Goal: Find specific fact: Find specific fact

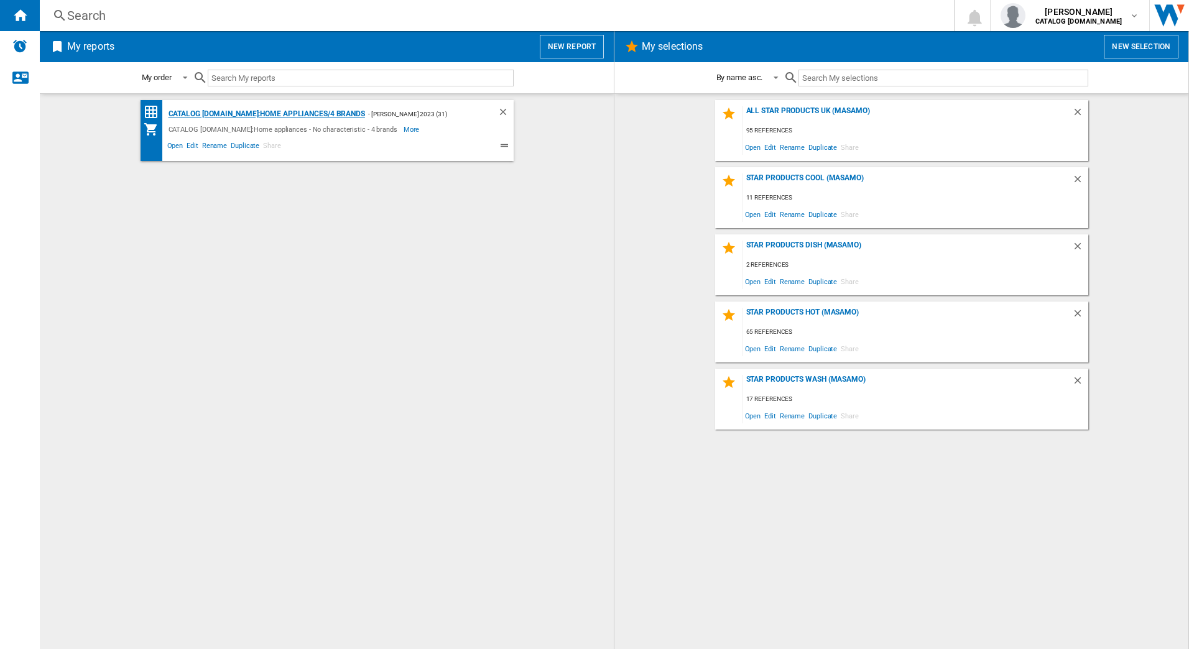
click at [291, 113] on div "CATALOG [DOMAIN_NAME]:Home appliances/4 brands" at bounding box center [265, 114] width 200 height 16
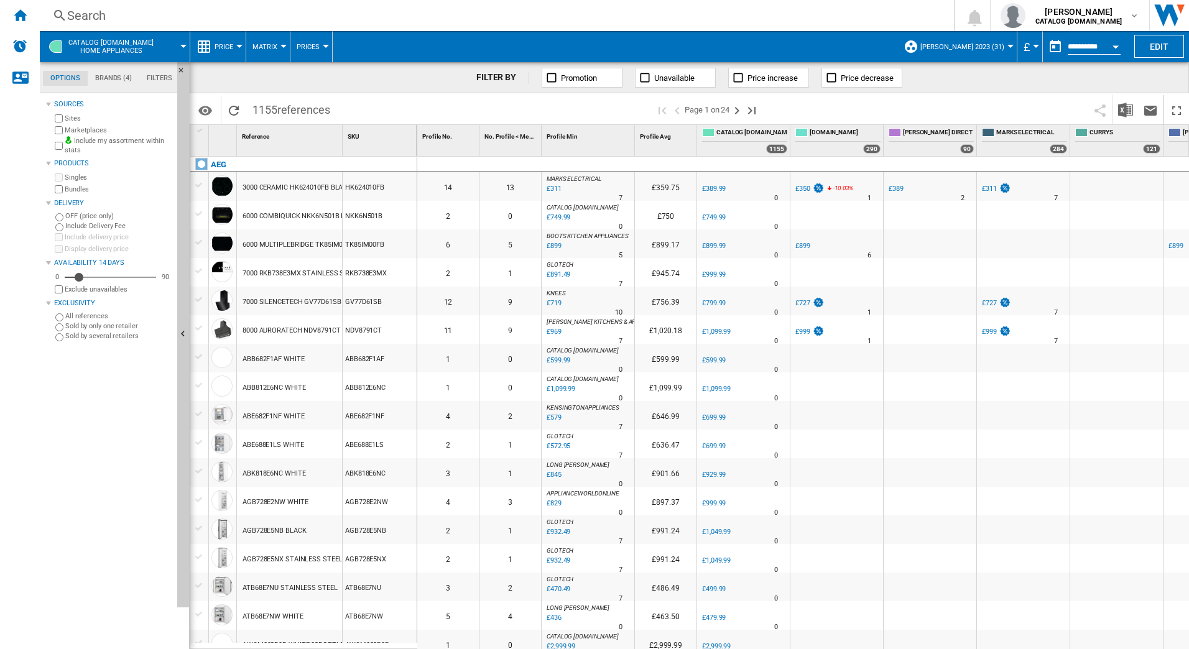
click at [188, 17] on div "Search" at bounding box center [494, 15] width 854 height 17
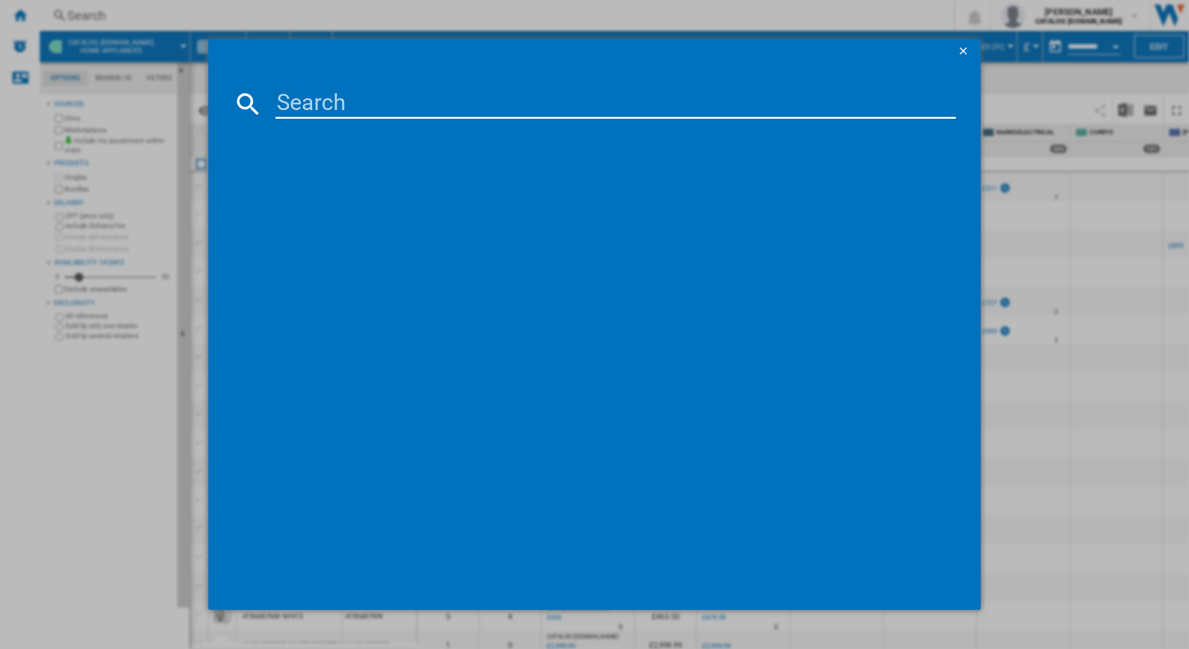
click at [313, 101] on input at bounding box center [615, 104] width 681 height 30
type input "hdb95623nb"
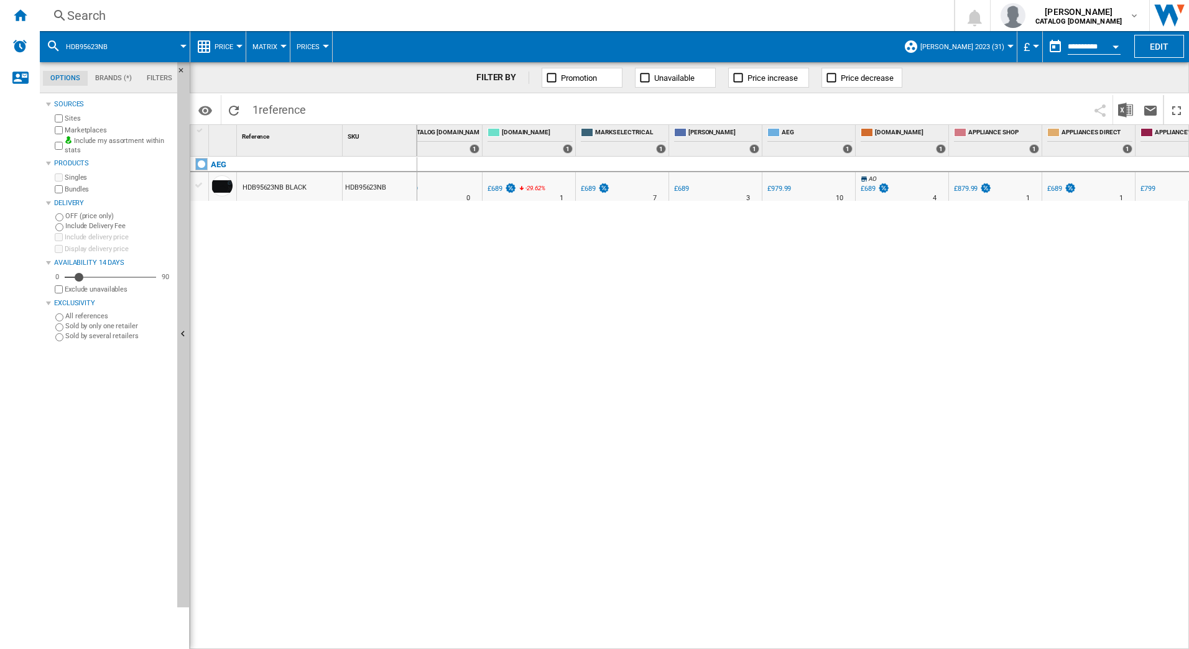
scroll to position [0, 318]
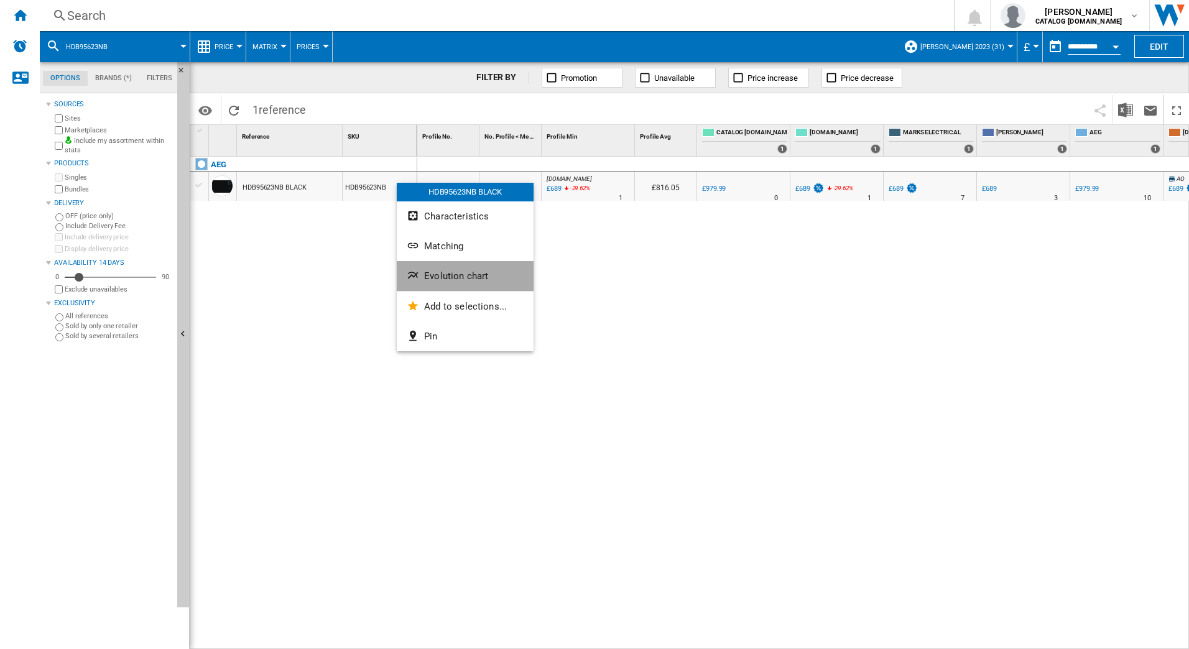
click at [441, 271] on button "Evolution chart" at bounding box center [465, 276] width 137 height 30
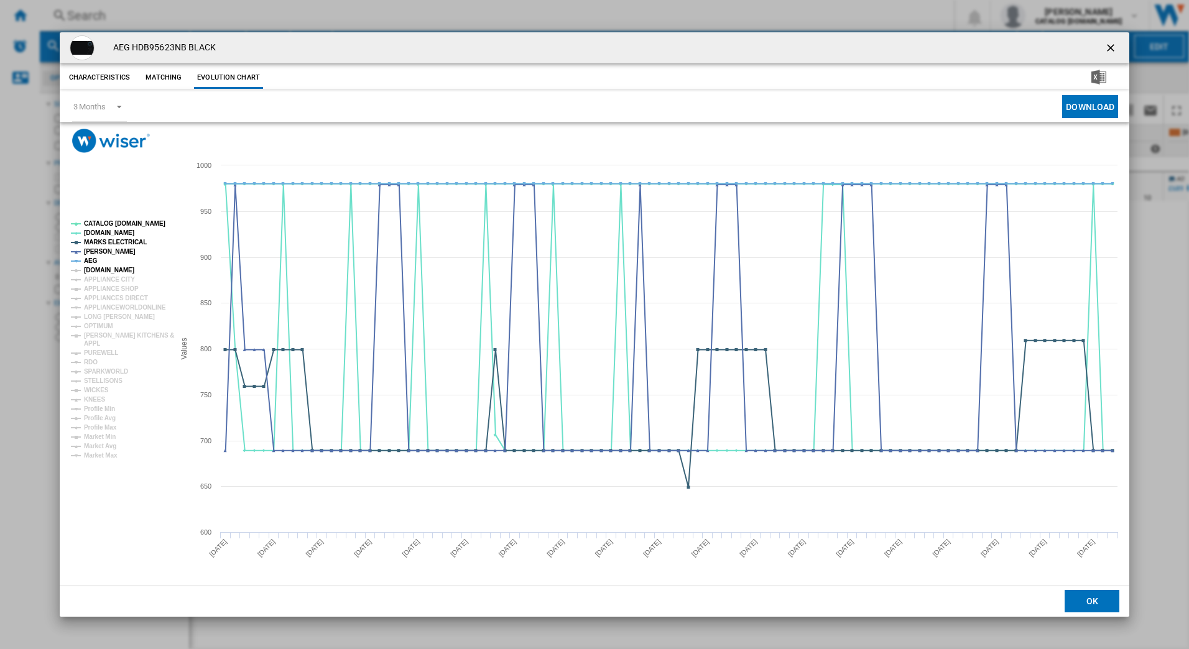
click at [123, 267] on tspan "[DOMAIN_NAME]" at bounding box center [109, 270] width 50 height 7
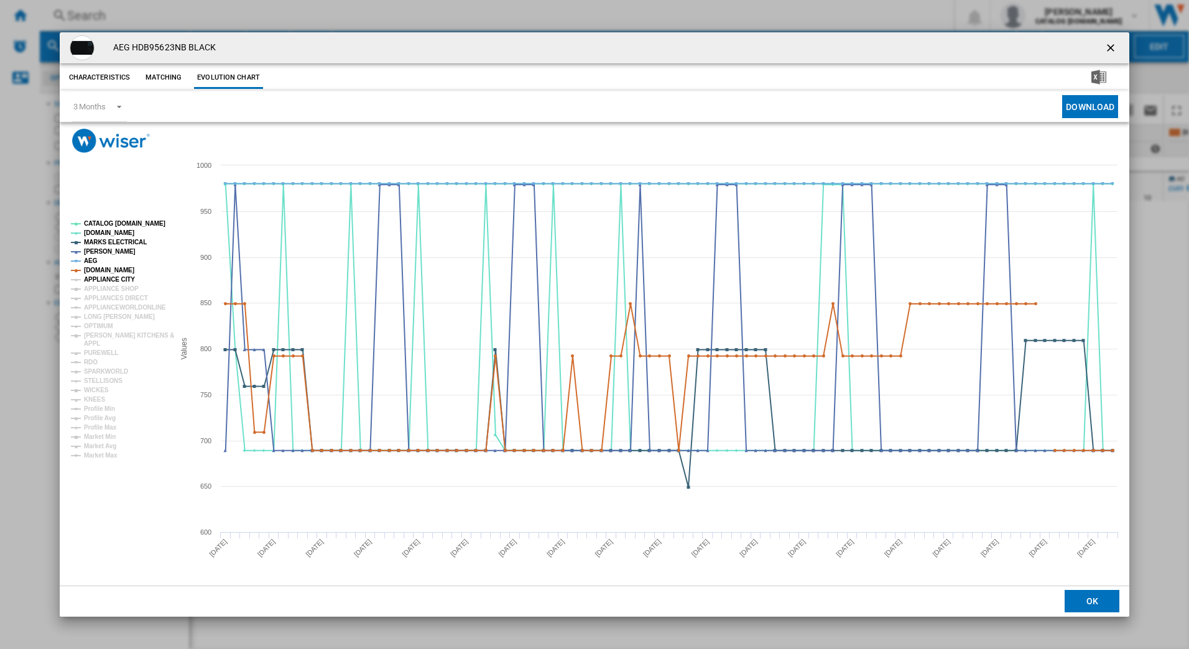
click at [118, 278] on tspan "APPLIANCE CITY" at bounding box center [109, 279] width 51 height 7
click at [118, 285] on tspan "APPLIANCE SHOP" at bounding box center [111, 288] width 55 height 7
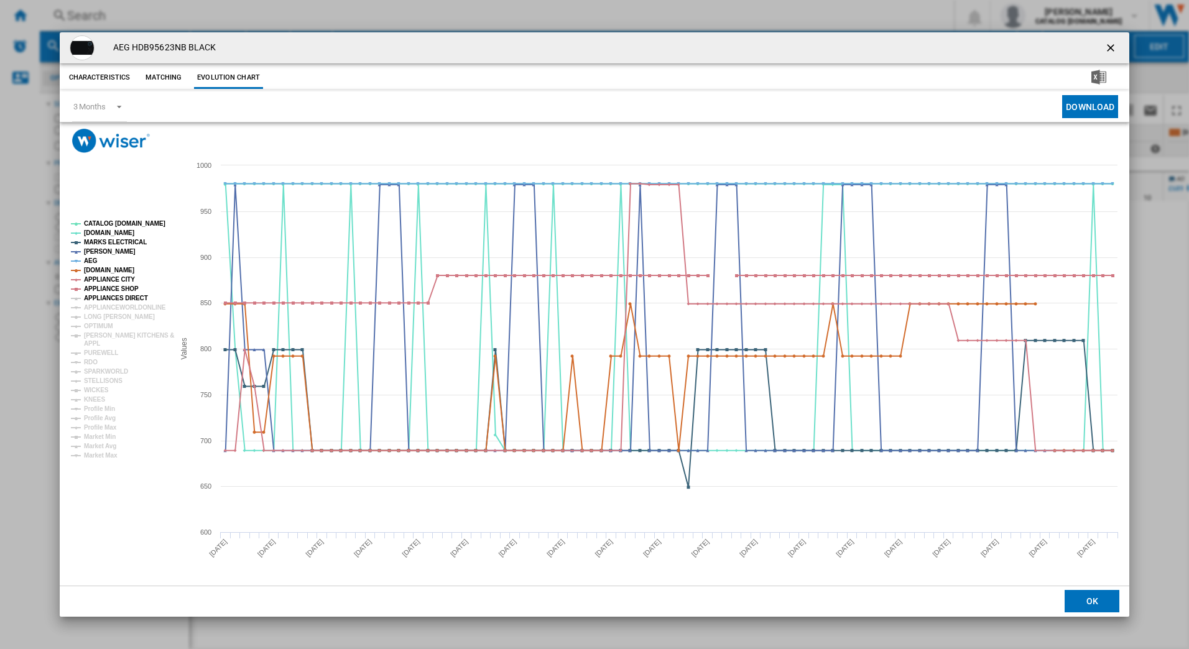
click at [116, 295] on tspan "APPLIANCES DIRECT" at bounding box center [116, 298] width 64 height 7
click at [114, 305] on tspan "APPLIANCEWORLDONLINE" at bounding box center [125, 307] width 82 height 7
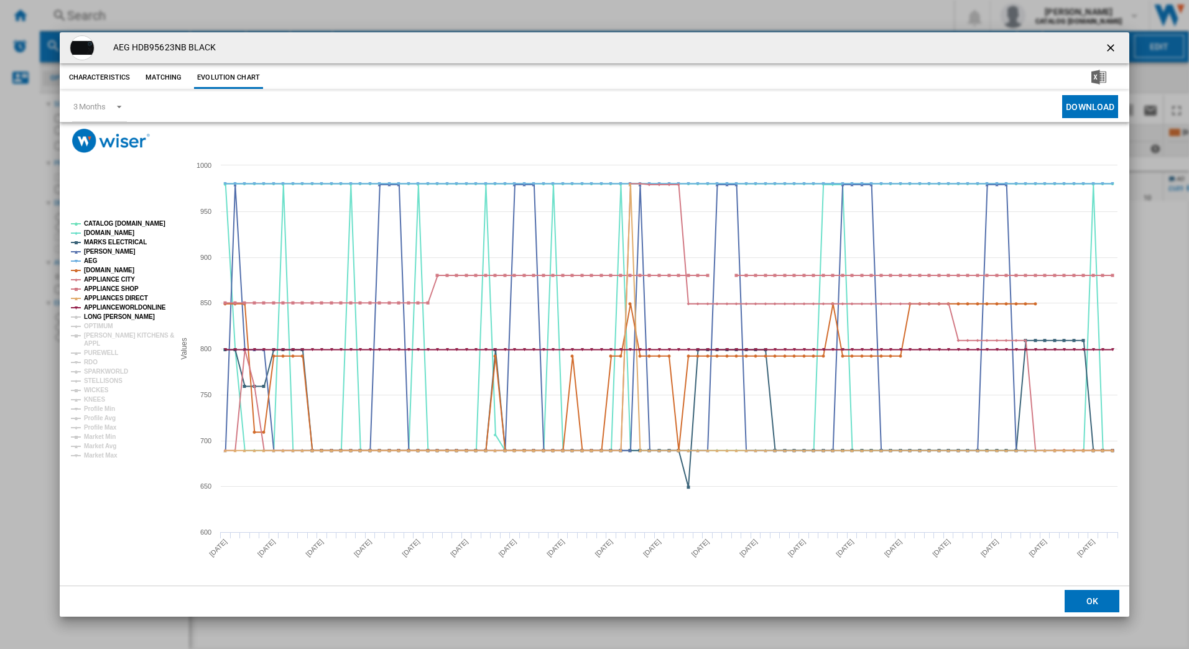
click at [113, 313] on tspan "LONG [PERSON_NAME]" at bounding box center [119, 316] width 71 height 7
click at [108, 323] on tspan "OPTIMUM" at bounding box center [98, 326] width 29 height 7
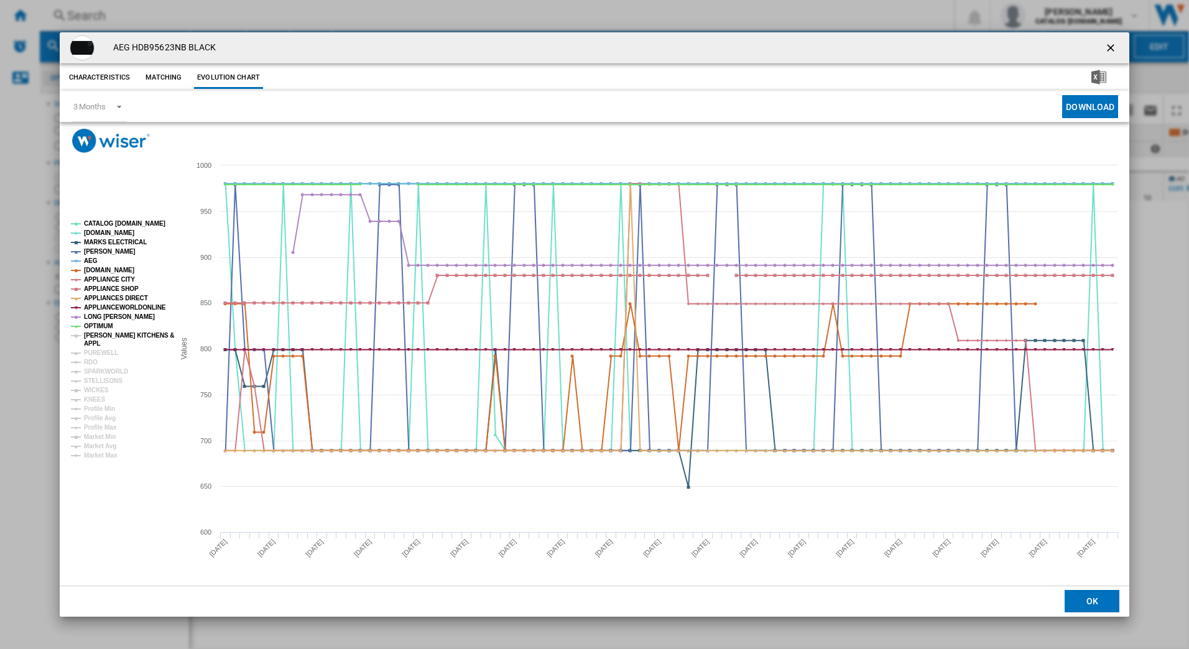
click at [105, 333] on tspan "[PERSON_NAME] KITCHENS &" at bounding box center [129, 335] width 90 height 7
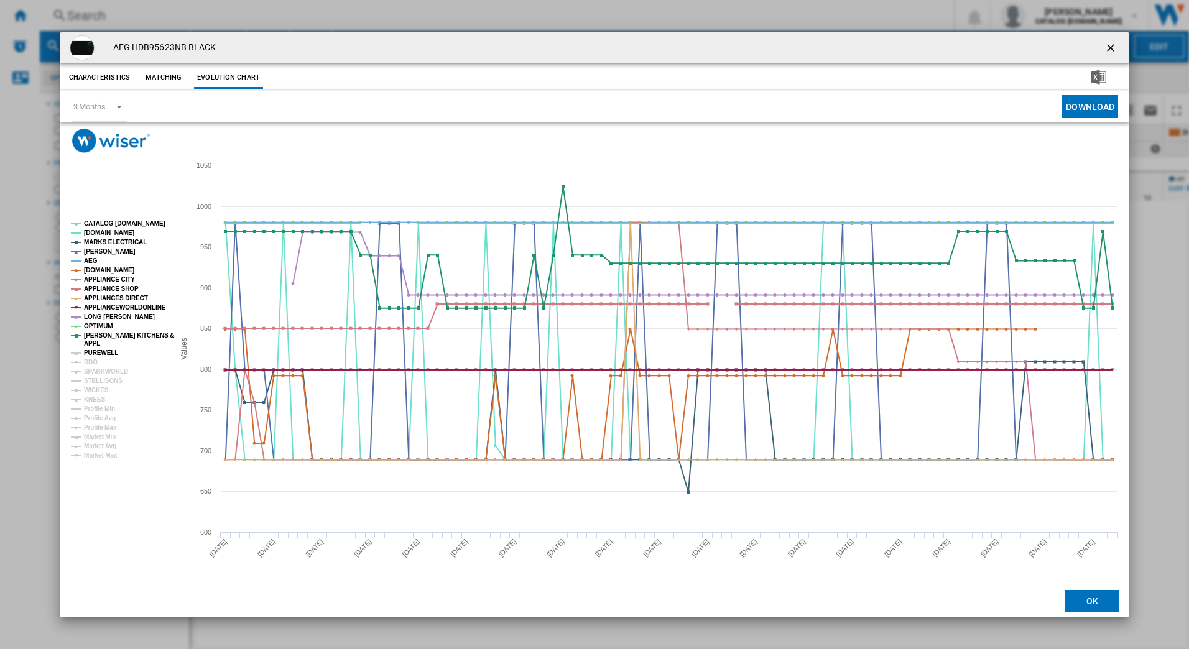
click at [94, 356] on tspan "PUREWELL" at bounding box center [101, 352] width 34 height 7
click at [93, 362] on tspan "RDO" at bounding box center [91, 362] width 14 height 7
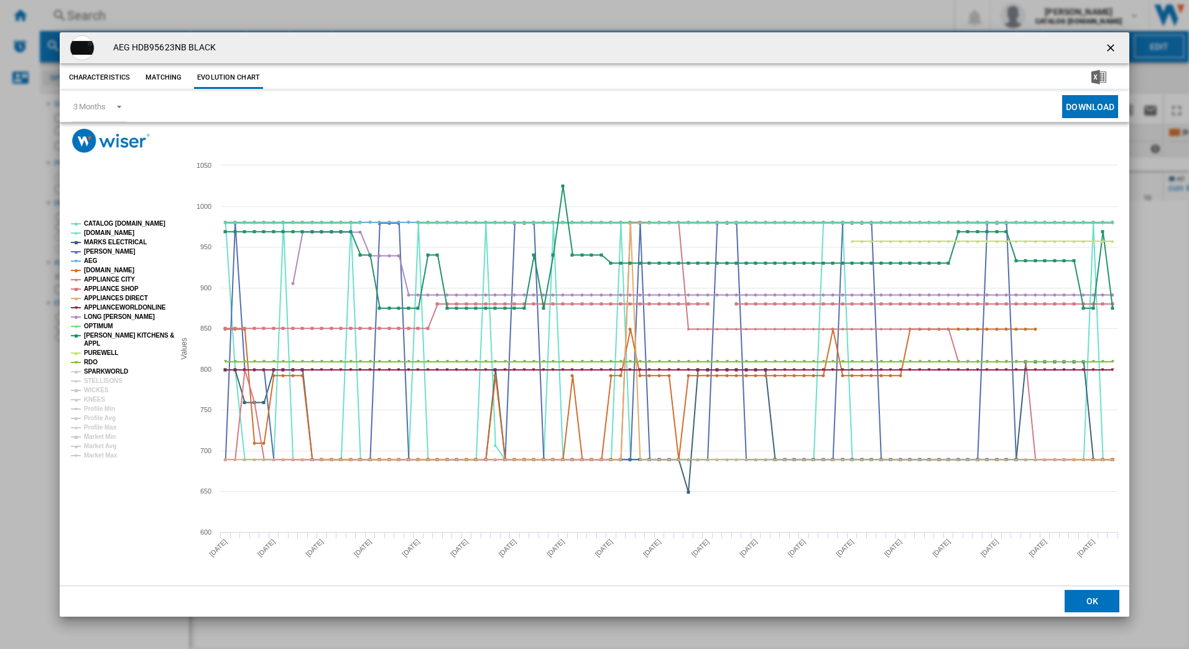
click at [101, 370] on tspan "SPARKWORLD" at bounding box center [106, 371] width 44 height 7
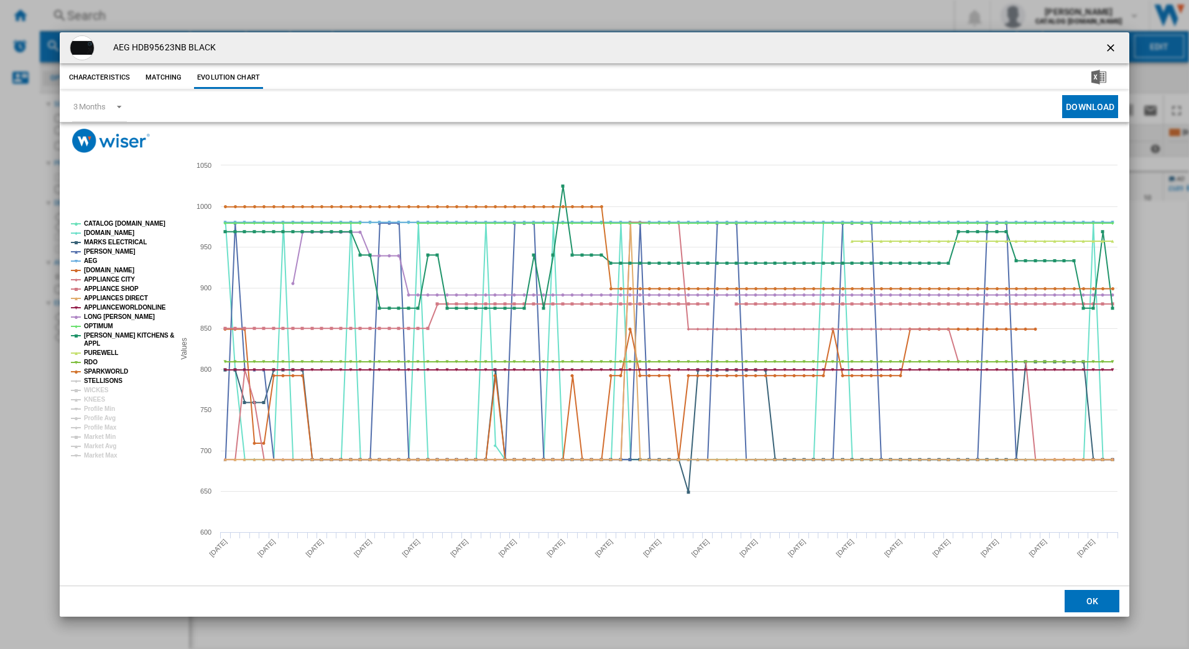
click at [103, 377] on tspan "STELLISONS" at bounding box center [103, 380] width 39 height 7
click at [102, 387] on tspan "WICKES" at bounding box center [96, 390] width 25 height 7
click at [100, 397] on tspan "KNEES" at bounding box center [94, 399] width 21 height 7
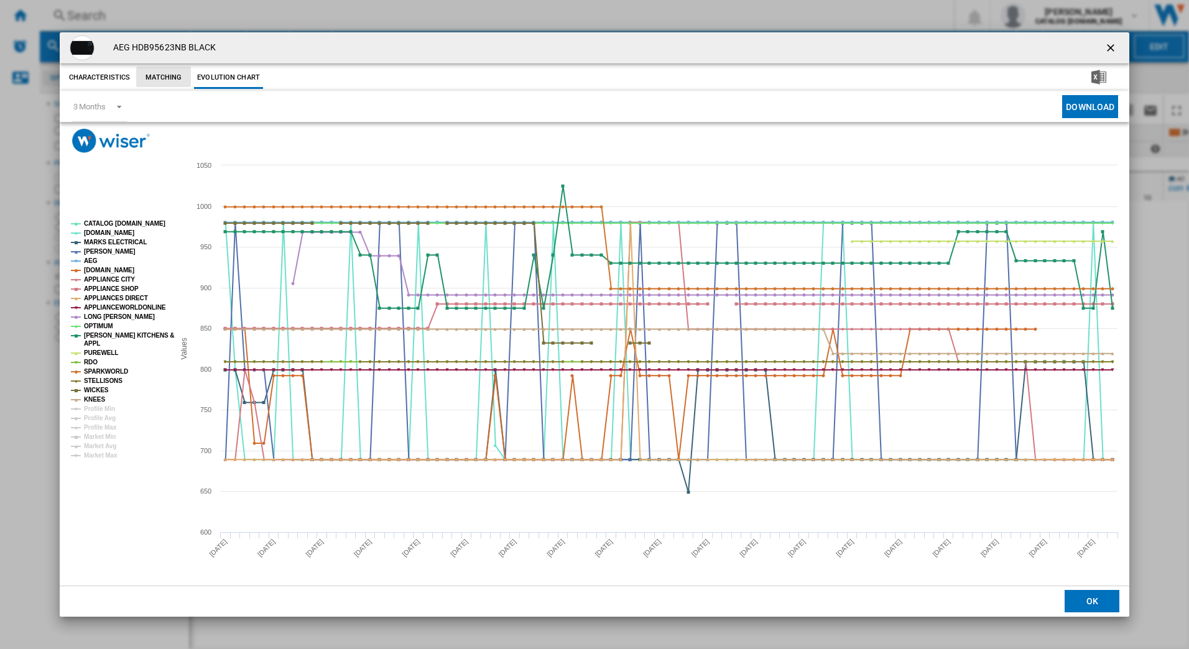
click at [168, 80] on button "Matching" at bounding box center [163, 78] width 55 height 22
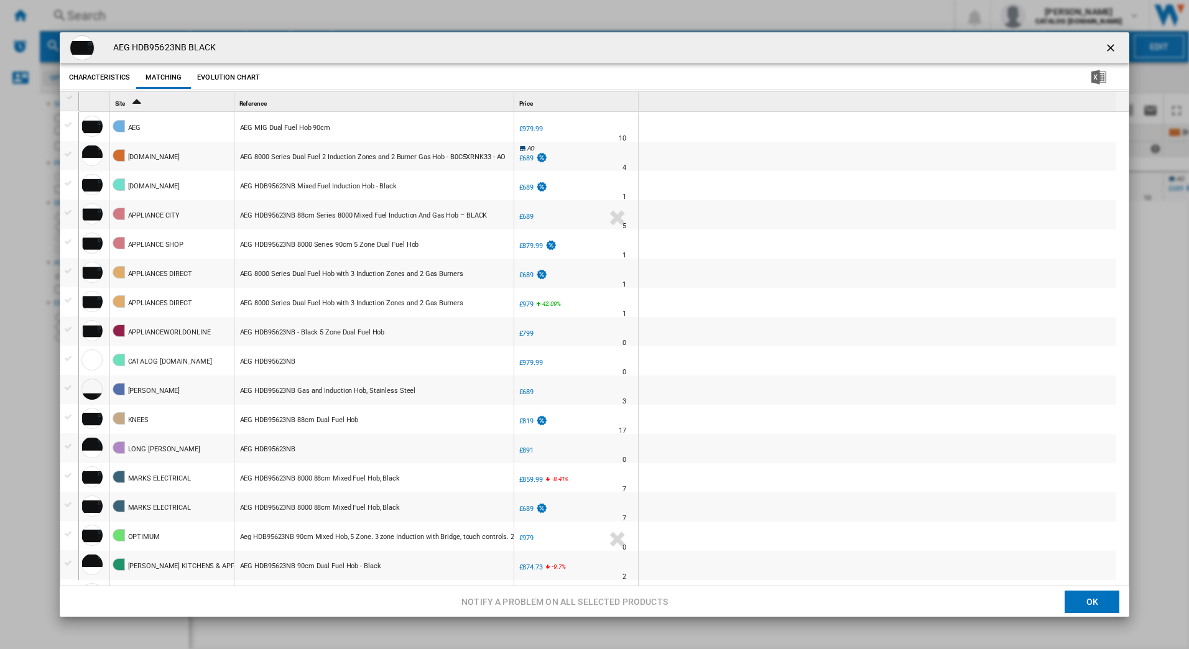
click at [160, 277] on div "APPLIANCES DIRECT" at bounding box center [160, 274] width 64 height 29
click at [306, 271] on div "AEG 8000 Series Dual Fuel Hob with 3 Induction Zones and 2 Gas Burners" at bounding box center [351, 274] width 223 height 29
click at [221, 72] on button "Evolution chart" at bounding box center [228, 78] width 69 height 22
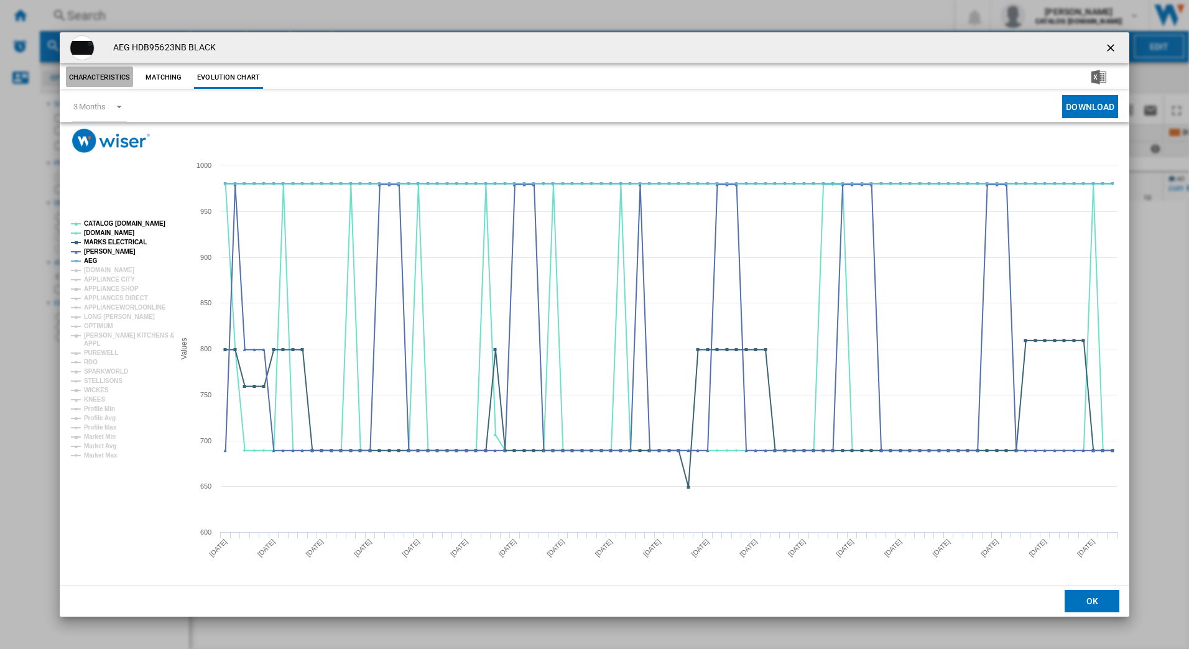
click at [103, 80] on button "Characteristics" at bounding box center [100, 78] width 68 height 22
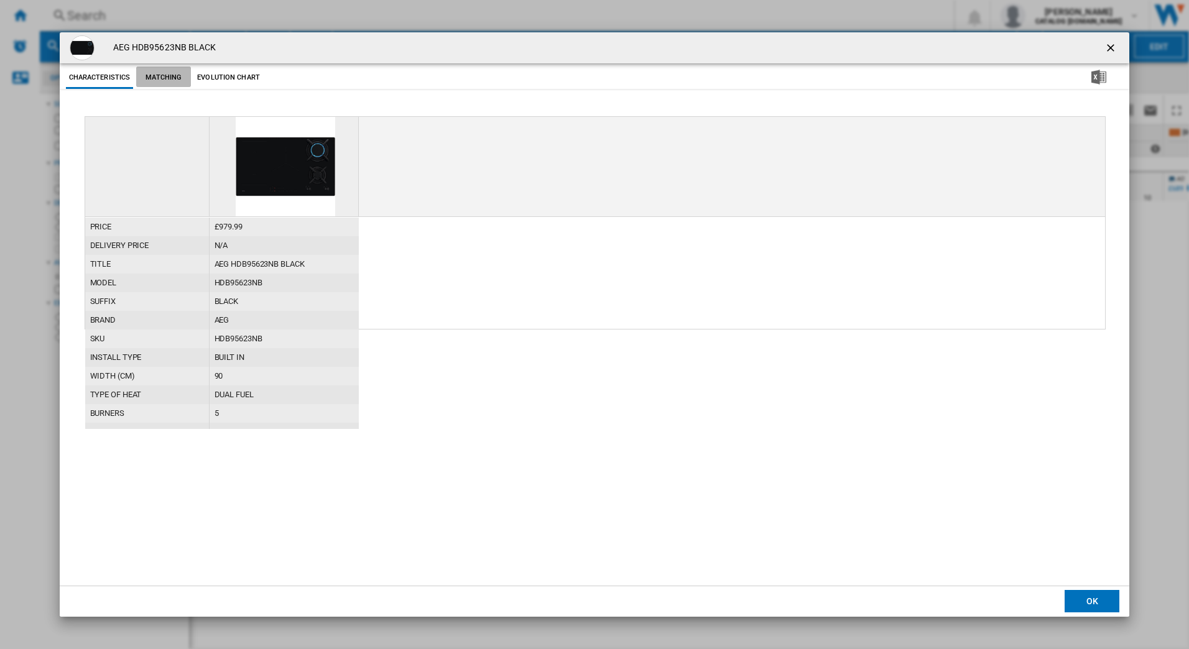
click at [155, 75] on button "Matching" at bounding box center [163, 78] width 55 height 22
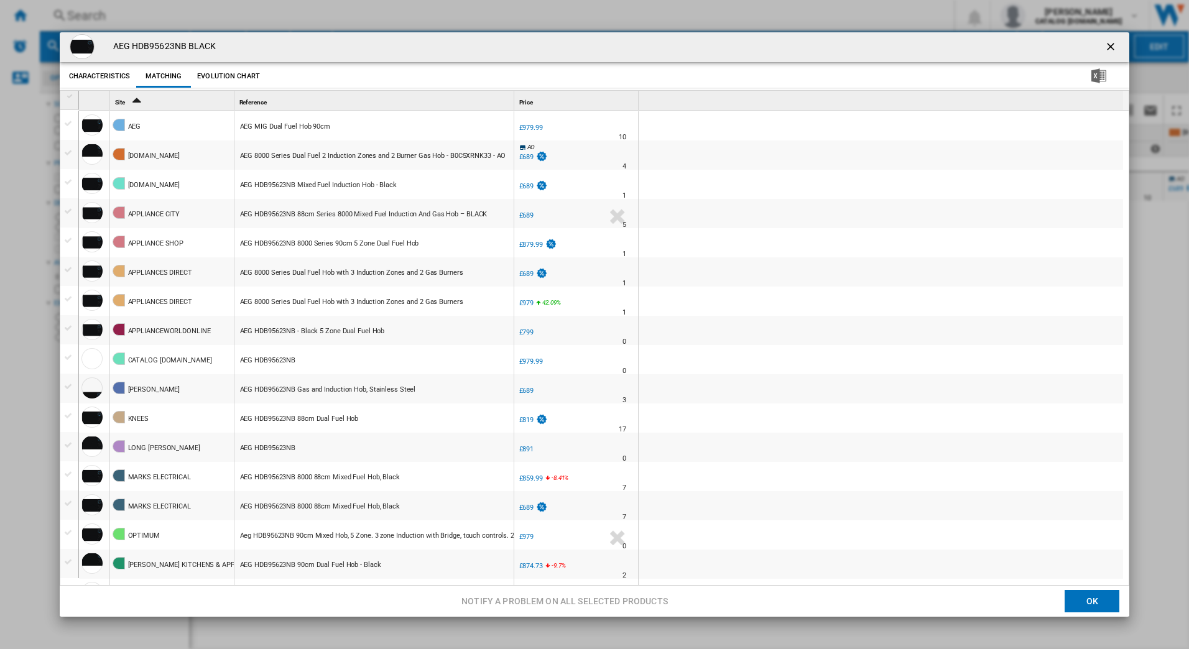
scroll to position [0, 0]
click at [1104, 48] on ng-md-icon "getI18NText('BUTTONS.CLOSE_DIALOG')" at bounding box center [1111, 49] width 15 height 15
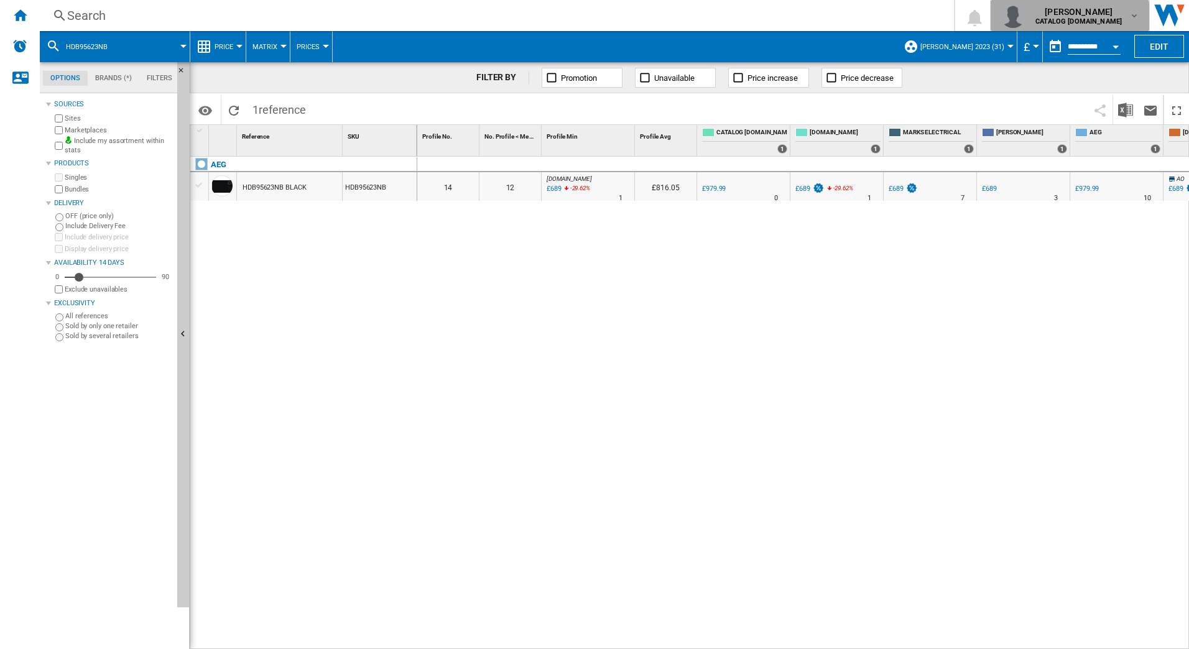
click at [1053, 19] on b "CATALOG [DOMAIN_NAME]" at bounding box center [1078, 21] width 86 height 8
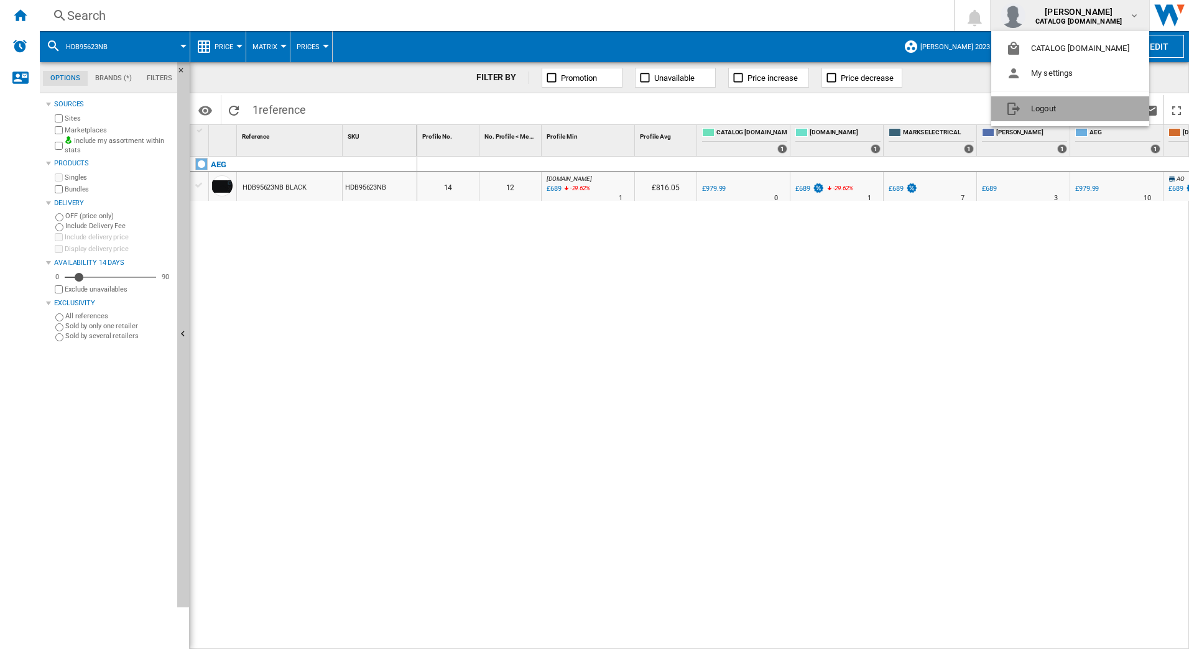
click at [1027, 112] on button "Logout" at bounding box center [1070, 108] width 158 height 25
